Goal: Navigation & Orientation: Find specific page/section

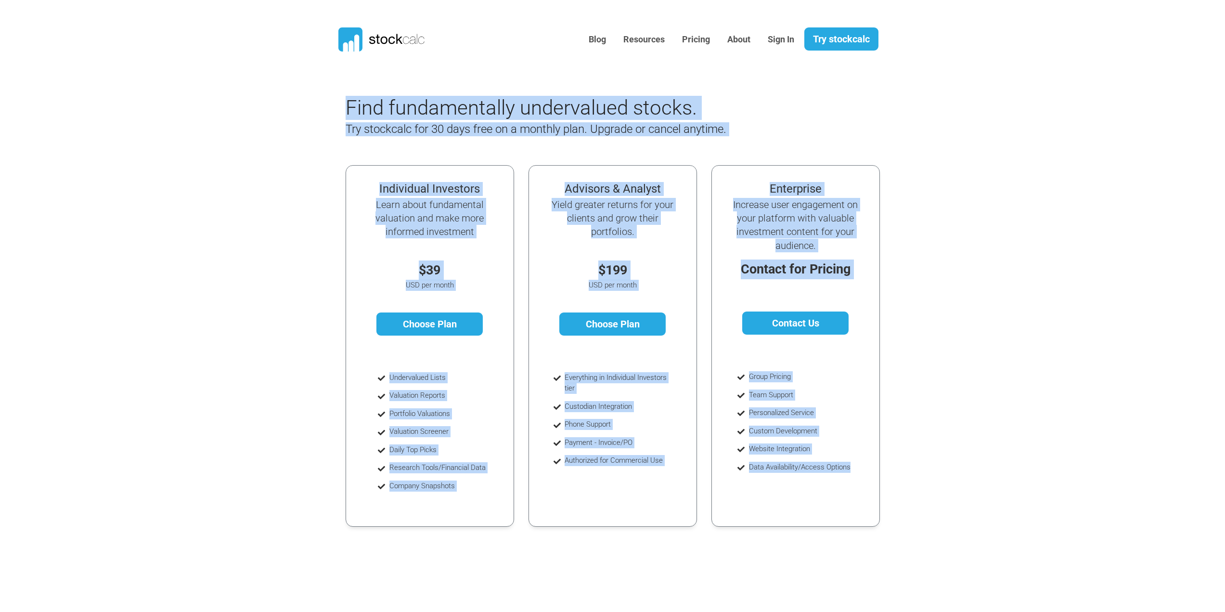
drag, startPoint x: 267, startPoint y: 119, endPoint x: 978, endPoint y: 549, distance: 831.1
click at [978, 549] on body "Blog Resources Pricing About Sign In" at bounding box center [612, 395] width 1225 height 791
drag, startPoint x: 988, startPoint y: 544, endPoint x: 136, endPoint y: 81, distance: 969.3
click at [136, 82] on body "Blog Resources Pricing About Sign In" at bounding box center [612, 395] width 1225 height 791
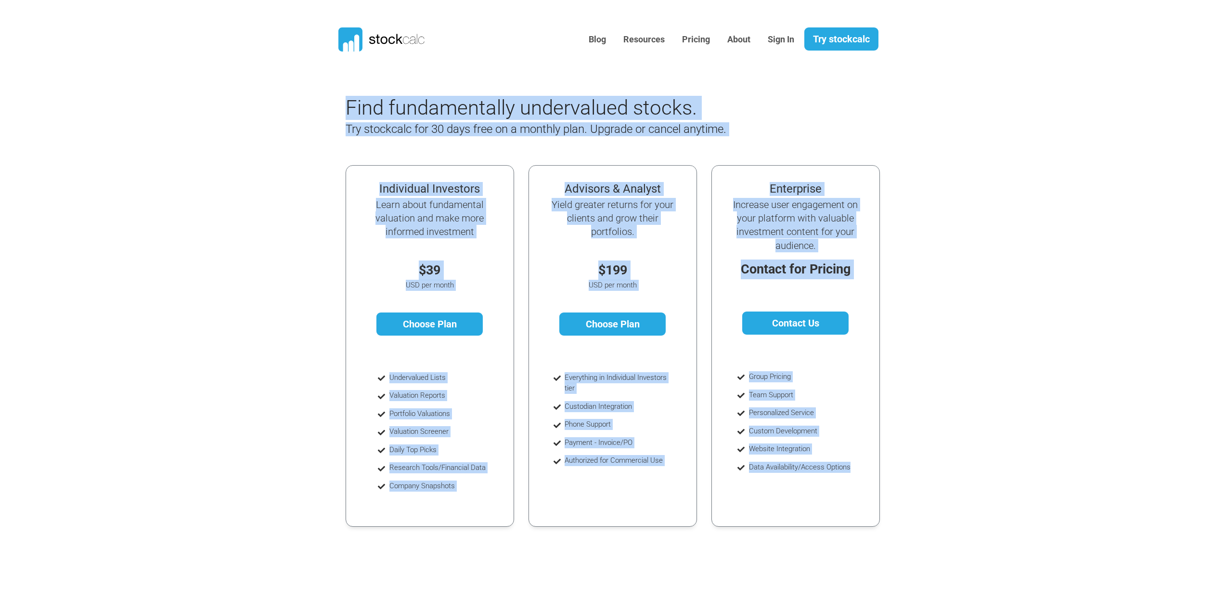
click at [136, 81] on body "Blog Resources Pricing About Sign In" at bounding box center [612, 395] width 1225 height 791
drag, startPoint x: 136, startPoint y: 73, endPoint x: 1018, endPoint y: 519, distance: 988.4
click at [1018, 519] on body "Blog Resources Pricing About Sign In" at bounding box center [612, 395] width 1225 height 791
click at [1018, 519] on section "Find fundamentally undervalued stocks. Try stockcalc for 30 days free on a mont…" at bounding box center [612, 315] width 1225 height 438
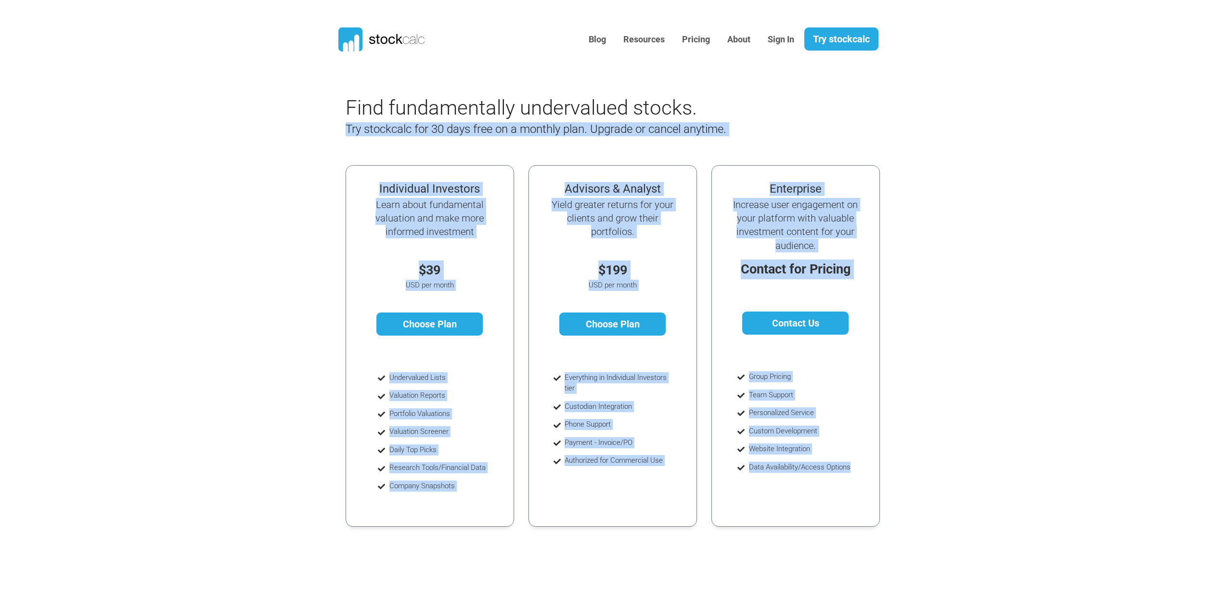
drag, startPoint x: 985, startPoint y: 515, endPoint x: 137, endPoint y: 111, distance: 939.4
click at [137, 112] on section "Find fundamentally undervalued stocks. Try stockcalc for 30 days free on a mont…" at bounding box center [612, 315] width 1225 height 438
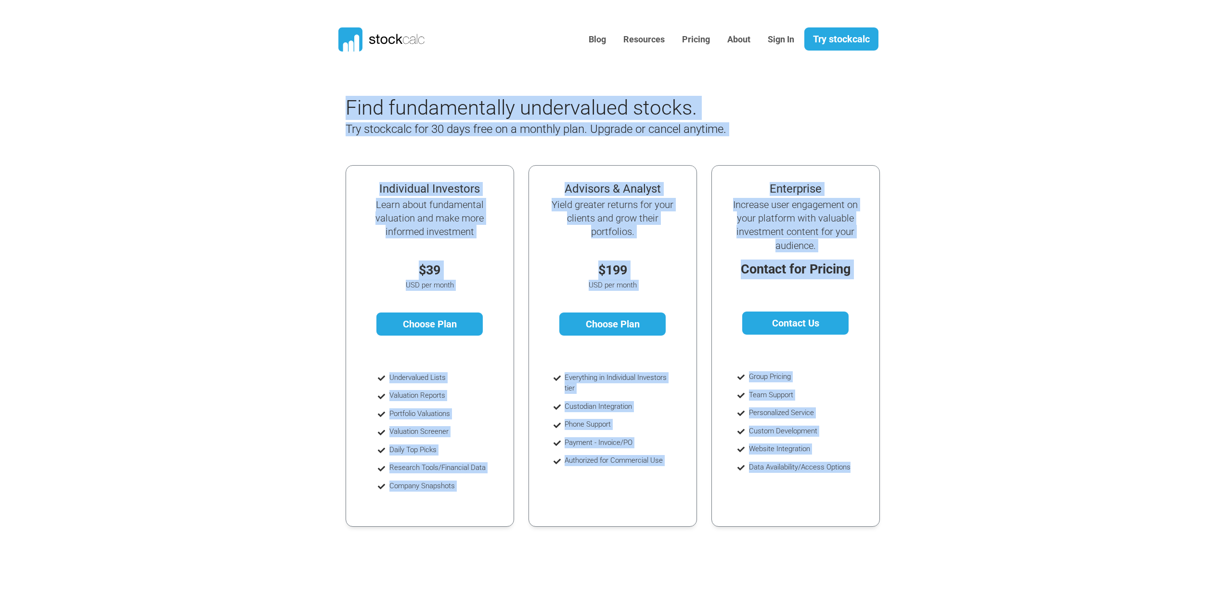
click at [137, 111] on section "Find fundamentally undervalued stocks. Try stockcalc for 30 days free on a mont…" at bounding box center [612, 315] width 1225 height 438
drag, startPoint x: 144, startPoint y: 83, endPoint x: 1044, endPoint y: 494, distance: 989.8
click at [1044, 494] on body "Blog Resources Pricing About Sign In" at bounding box center [612, 395] width 1225 height 791
click at [1044, 494] on section "Find fundamentally undervalued stocks. Try stockcalc for 30 days free on a mont…" at bounding box center [612, 315] width 1225 height 438
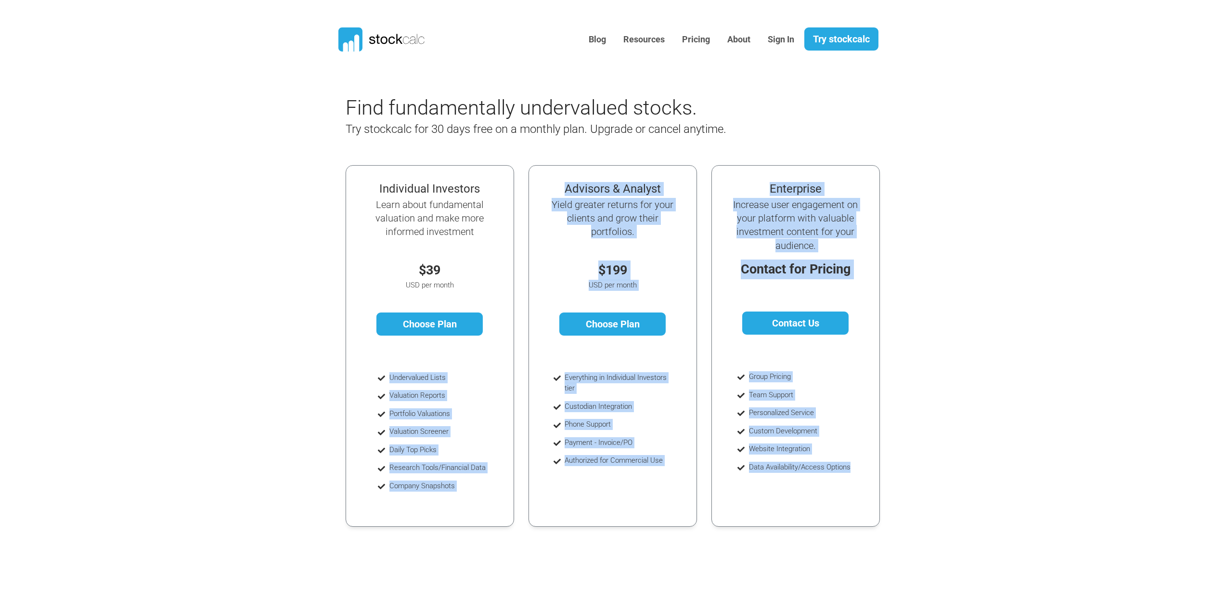
drag, startPoint x: 1017, startPoint y: 510, endPoint x: 174, endPoint y: 209, distance: 895.4
click at [174, 209] on section "Find fundamentally undervalued stocks. Try stockcalc for 30 days free on a mont…" at bounding box center [612, 315] width 1225 height 438
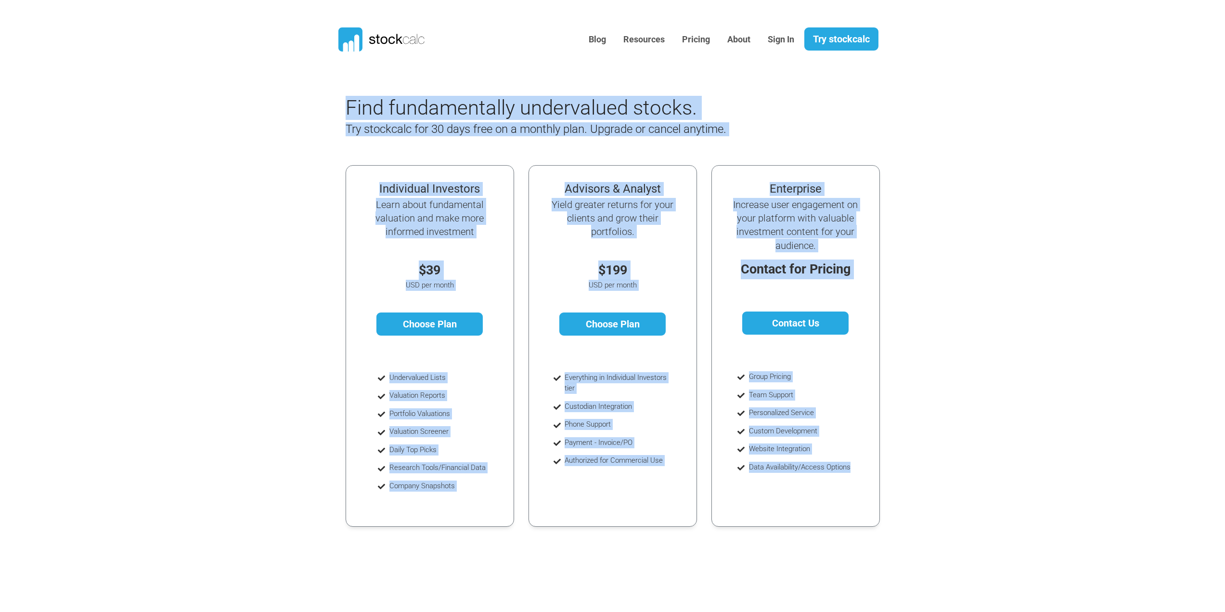
drag, startPoint x: 187, startPoint y: 154, endPoint x: 1057, endPoint y: 535, distance: 950.0
click at [1057, 535] on body "Blog Resources Pricing About Sign In" at bounding box center [612, 395] width 1225 height 791
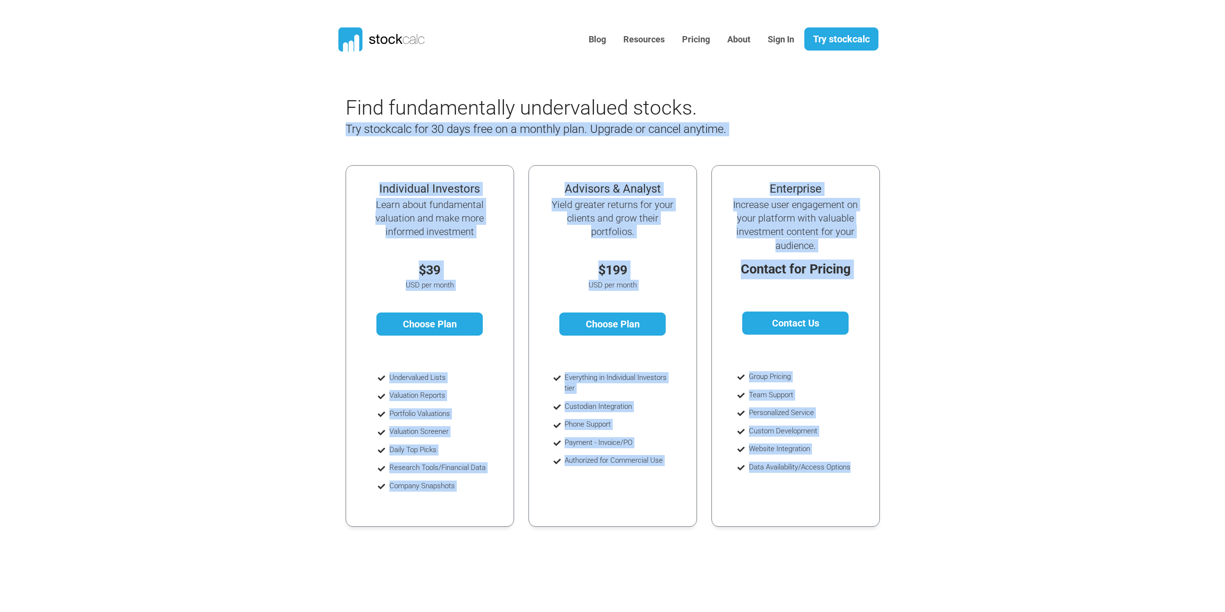
drag, startPoint x: 1034, startPoint y: 529, endPoint x: 182, endPoint y: 103, distance: 952.4
click at [181, 107] on body "Blog Resources Pricing About Sign In" at bounding box center [612, 395] width 1225 height 791
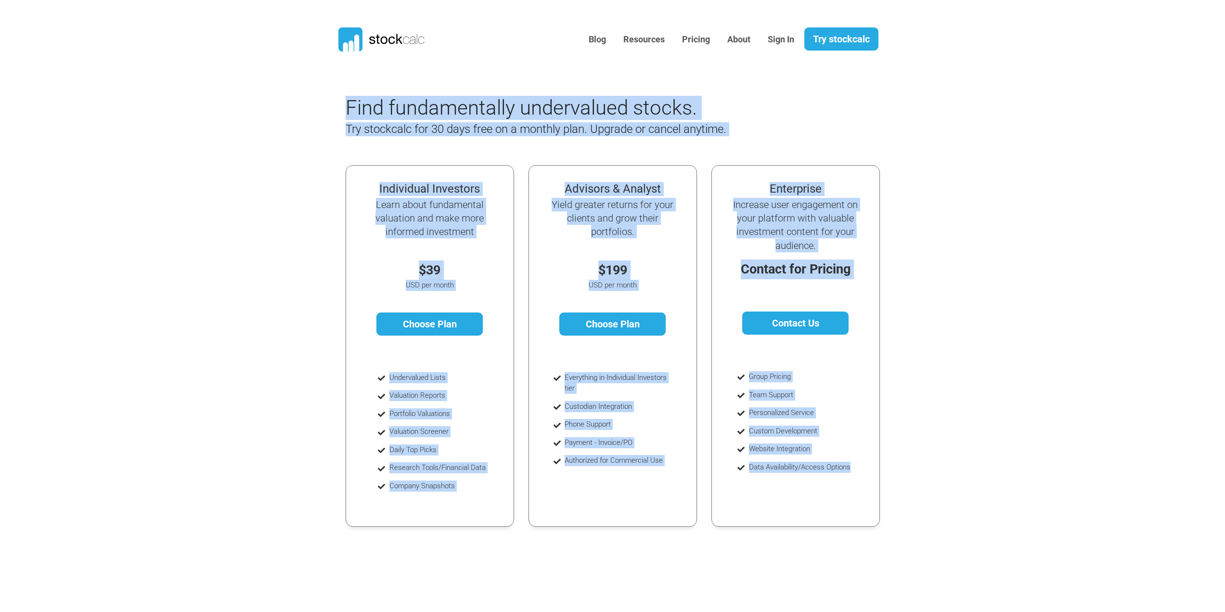
click at [185, 97] on section "Find fundamentally undervalued stocks. Try stockcalc for 30 days free on a mont…" at bounding box center [612, 315] width 1225 height 438
drag, startPoint x: 186, startPoint y: 93, endPoint x: 997, endPoint y: 503, distance: 908.3
click at [997, 503] on body "Blog Resources Pricing About Sign In" at bounding box center [612, 395] width 1225 height 791
click at [997, 503] on section "Find fundamentally undervalued stocks. Try stockcalc for 30 days free on a mont…" at bounding box center [612, 315] width 1225 height 438
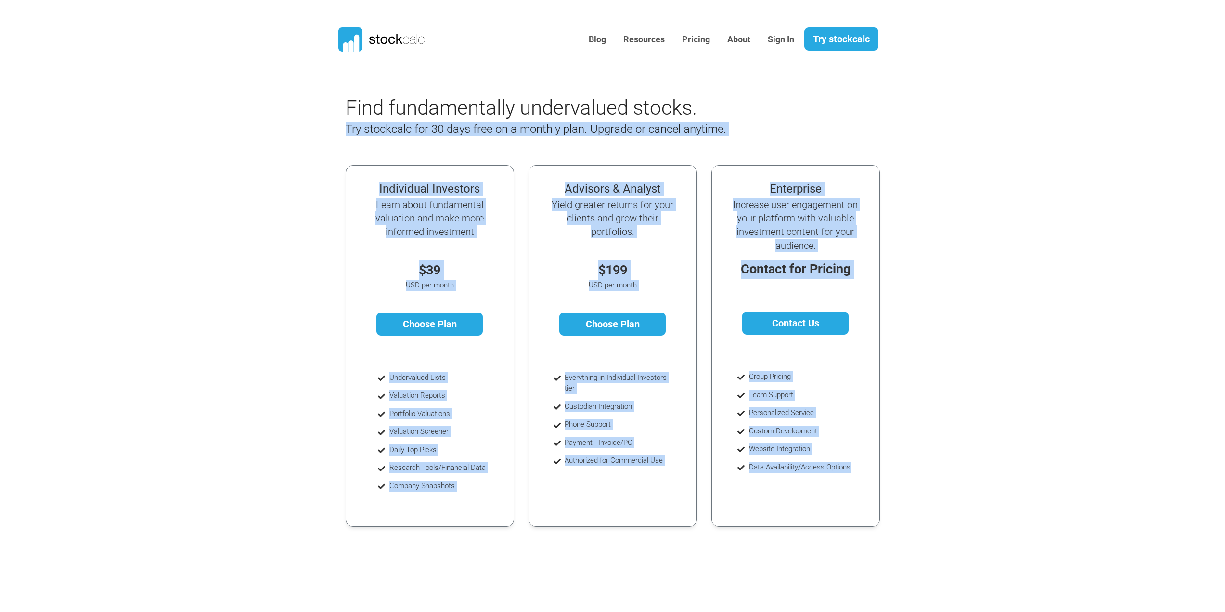
drag, startPoint x: 997, startPoint y: 503, endPoint x: 278, endPoint y: 101, distance: 823.8
click at [278, 102] on section "Find fundamentally undervalued stocks. Try stockcalc for 30 days free on a mont…" at bounding box center [612, 315] width 1225 height 438
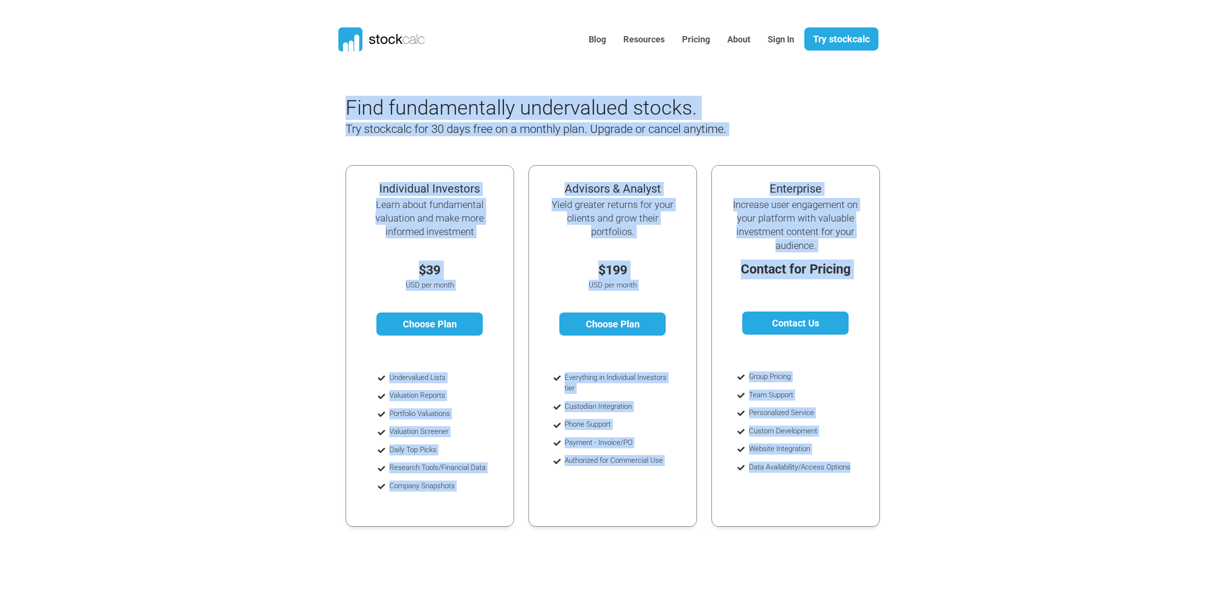
click at [278, 101] on section "Find fundamentally undervalued stocks. Try stockcalc for 30 days free on a mont…" at bounding box center [612, 315] width 1225 height 438
drag, startPoint x: 276, startPoint y: 132, endPoint x: 1034, endPoint y: 497, distance: 840.8
click at [1034, 497] on section "Find fundamentally undervalued stocks. Try stockcalc for 30 days free on a mont…" at bounding box center [612, 315] width 1225 height 438
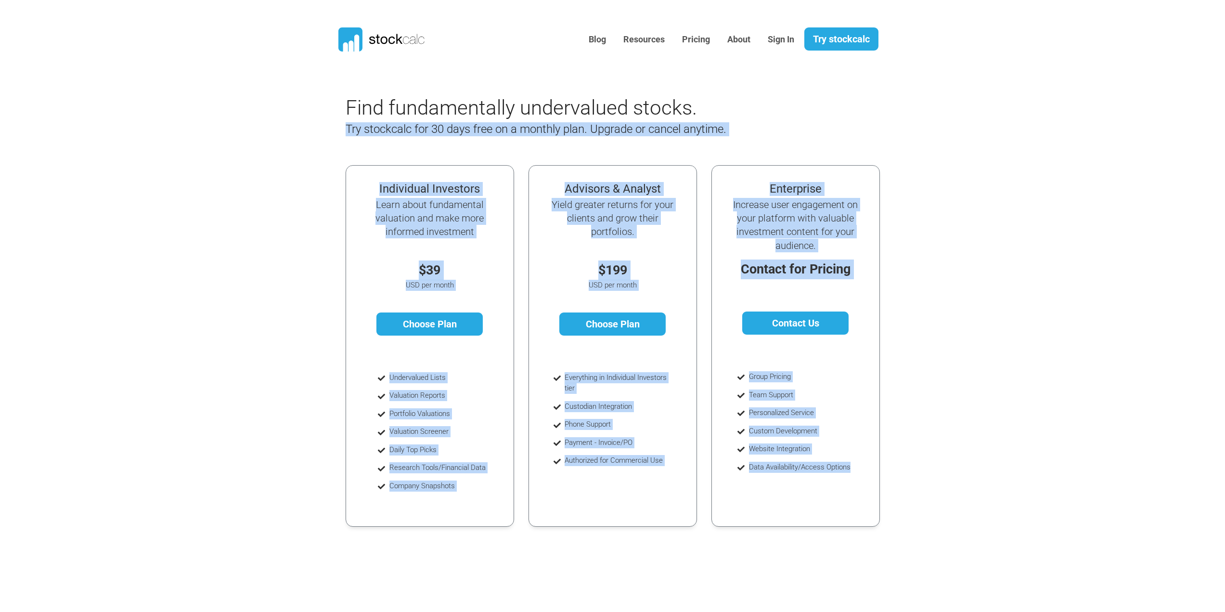
drag, startPoint x: 976, startPoint y: 512, endPoint x: 254, endPoint y: 93, distance: 834.3
click at [257, 103] on section "Find fundamentally undervalued stocks. Try stockcalc for 30 days free on a mont…" at bounding box center [612, 315] width 1225 height 438
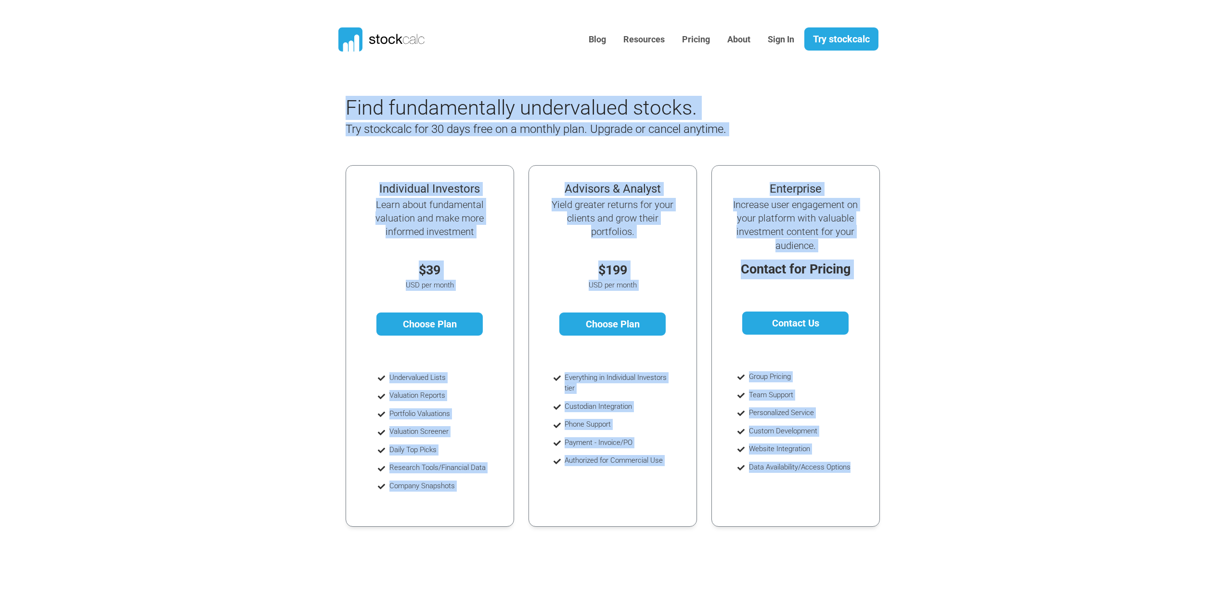
click at [1021, 499] on section "Find fundamentally undervalued stocks. Try stockcalc for 30 days free on a mont…" at bounding box center [612, 315] width 1225 height 438
drag, startPoint x: 1015, startPoint y: 468, endPoint x: 155, endPoint y: 81, distance: 942.6
click at [155, 81] on body "Blog Resources Pricing About Sign In" at bounding box center [612, 395] width 1225 height 791
drag, startPoint x: 149, startPoint y: 89, endPoint x: 1012, endPoint y: 486, distance: 949.4
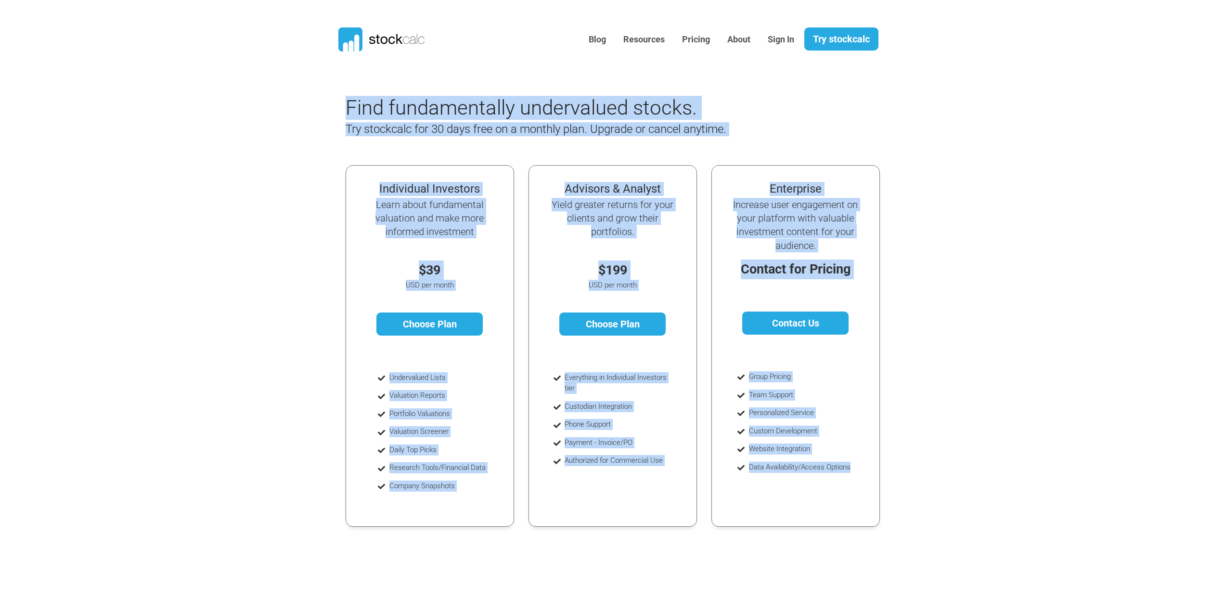
click at [1011, 486] on body "Blog Resources Pricing About Sign In" at bounding box center [612, 395] width 1225 height 791
click at [1012, 486] on section "Find fundamentally undervalued stocks. Try stockcalc for 30 days free on a mont…" at bounding box center [612, 315] width 1225 height 438
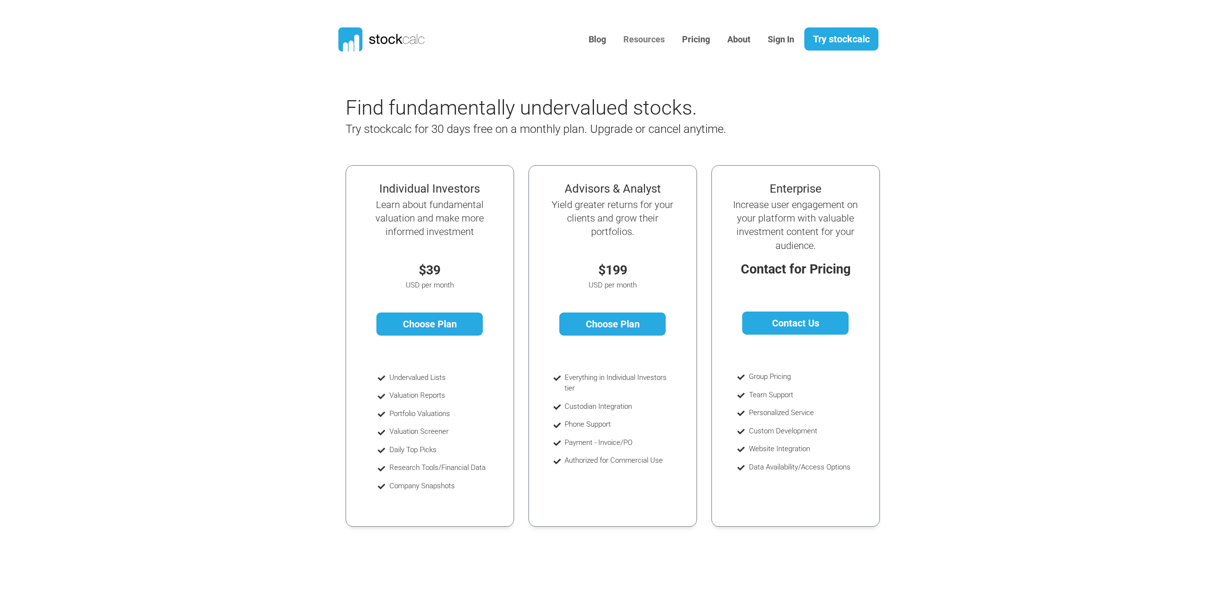
click at [629, 37] on link "Resources" at bounding box center [644, 40] width 56 height 24
